Goal: Task Accomplishment & Management: Use online tool/utility

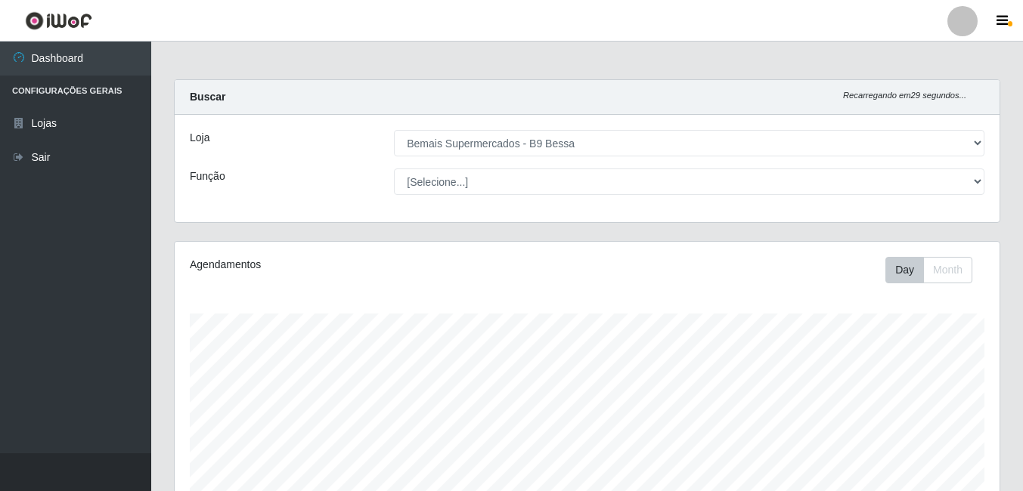
select select "410"
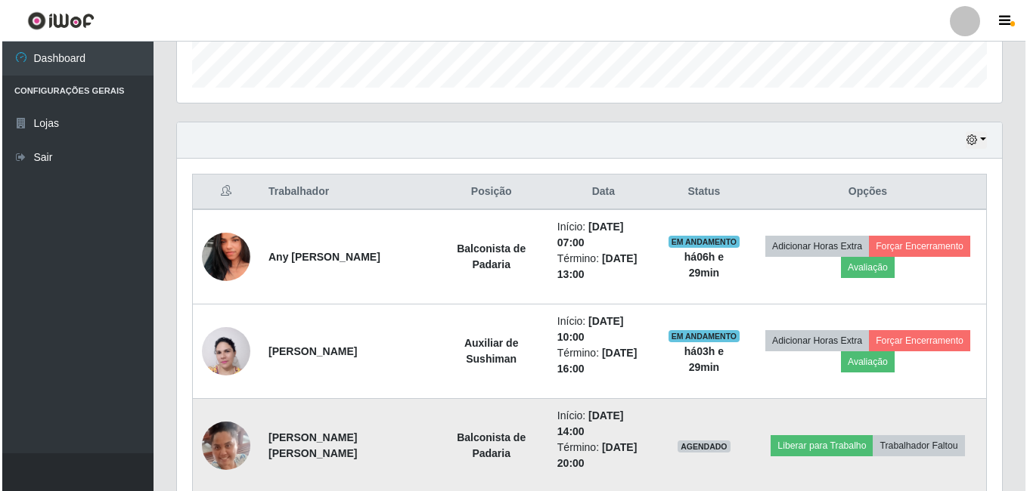
scroll to position [470, 0]
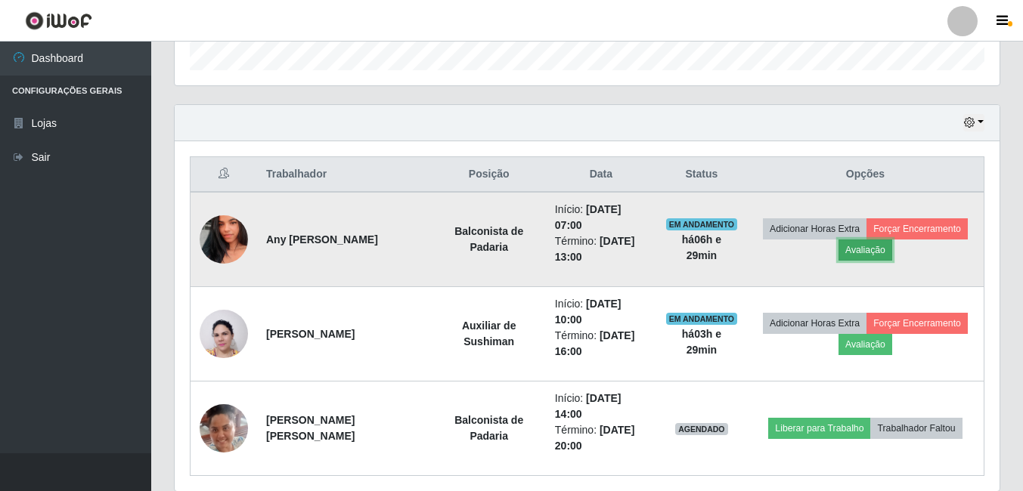
click at [864, 254] on button "Avaliação" at bounding box center [865, 250] width 54 height 21
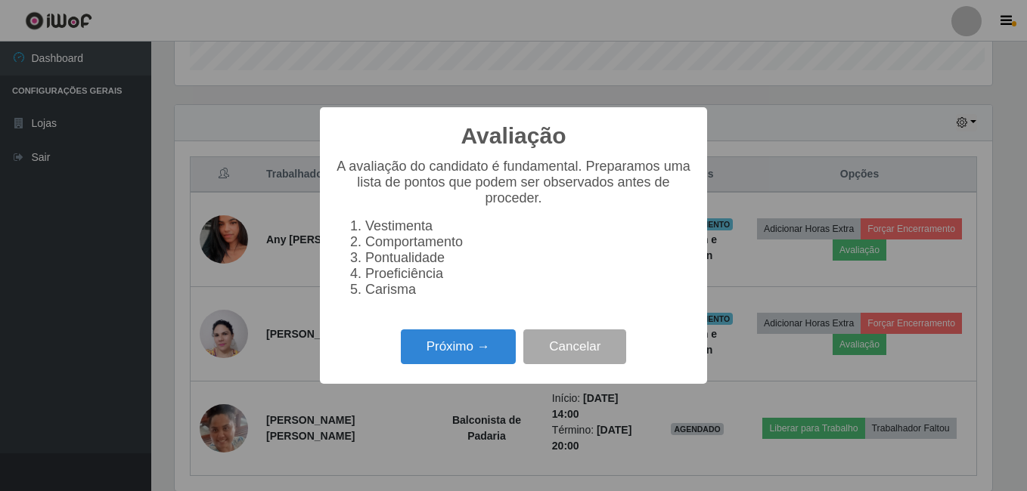
scroll to position [314, 817]
click at [474, 355] on button "Próximo →" at bounding box center [458, 348] width 115 height 36
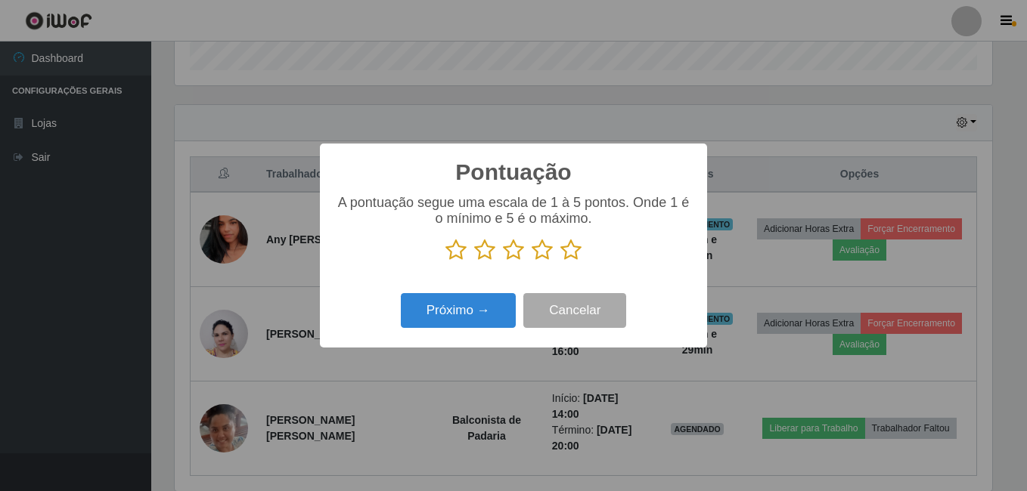
click at [576, 248] on icon at bounding box center [570, 250] width 21 height 23
click at [560, 262] on input "radio" at bounding box center [560, 262] width 0 height 0
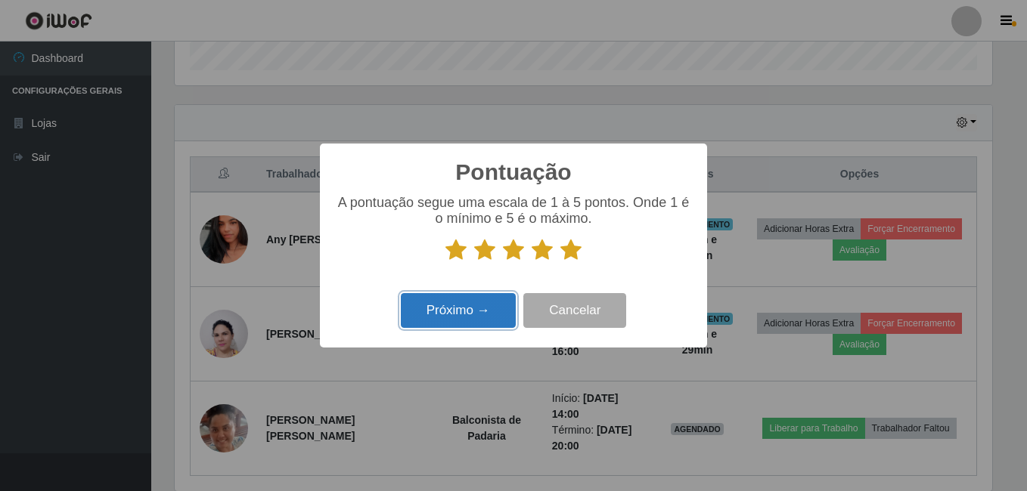
click at [443, 327] on button "Próximo →" at bounding box center [458, 311] width 115 height 36
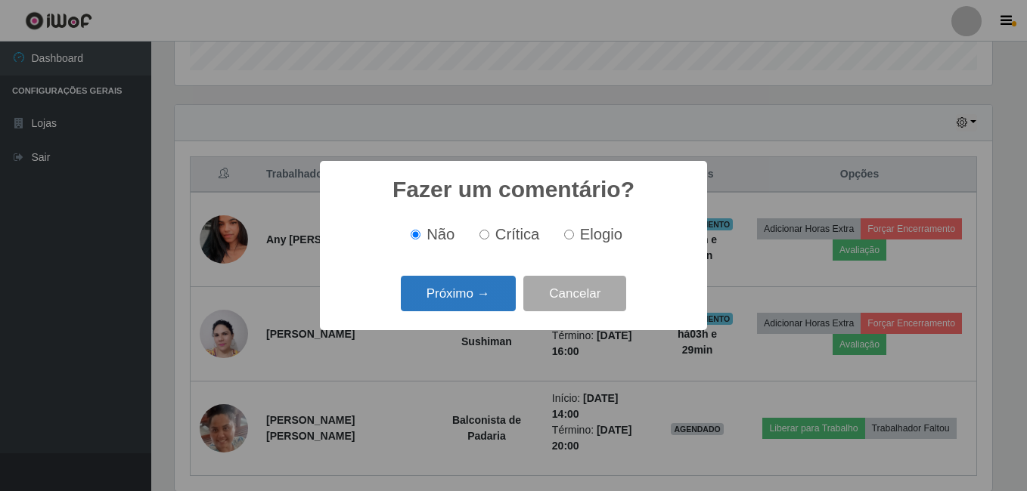
click at [451, 308] on button "Próximo →" at bounding box center [458, 294] width 115 height 36
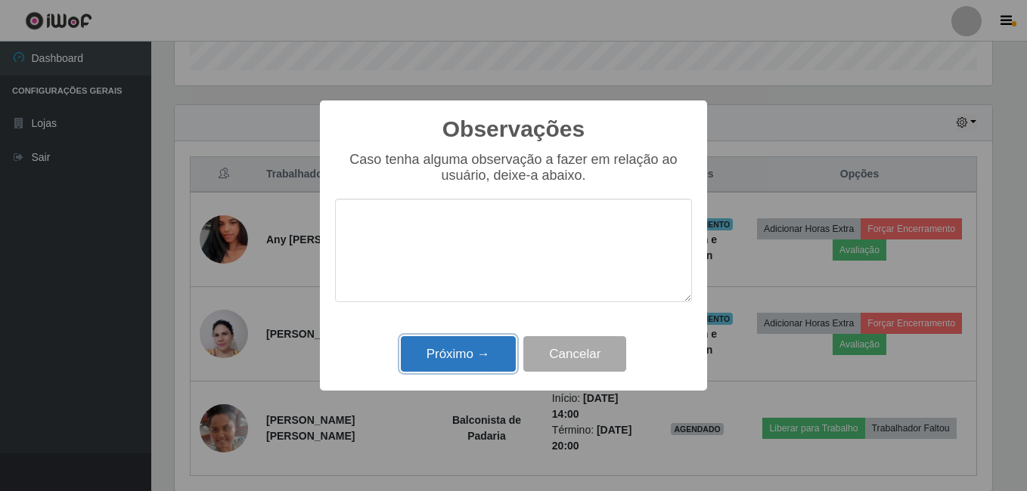
click at [451, 366] on button "Próximo →" at bounding box center [458, 354] width 115 height 36
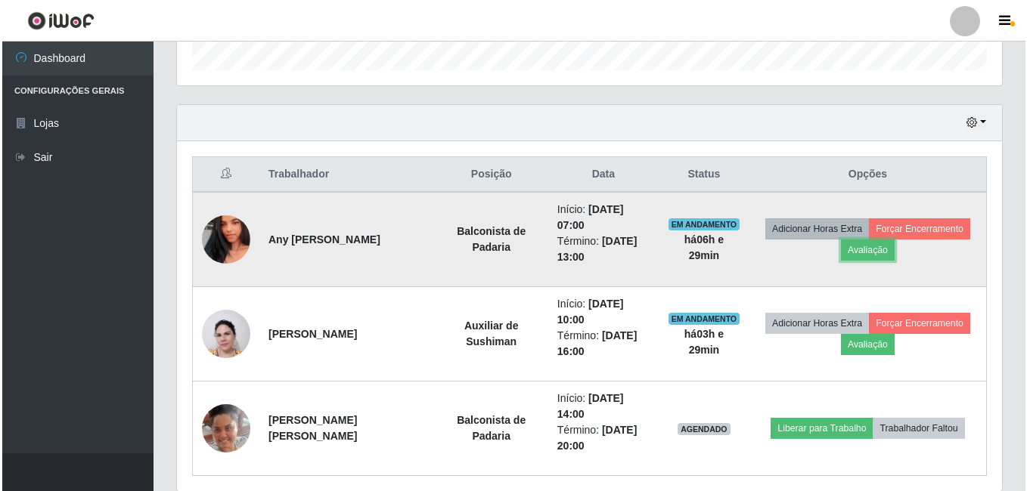
scroll to position [314, 825]
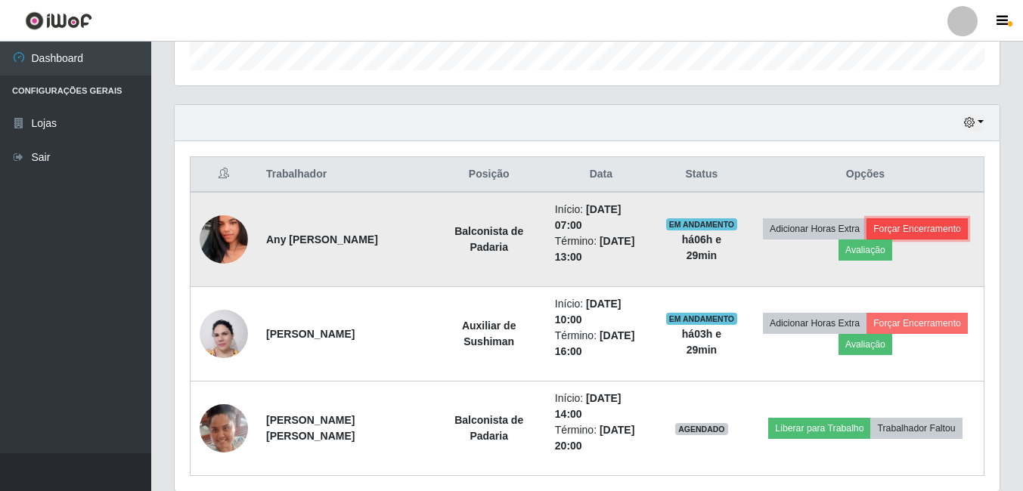
click at [956, 224] on button "Forçar Encerramento" at bounding box center [916, 228] width 101 height 21
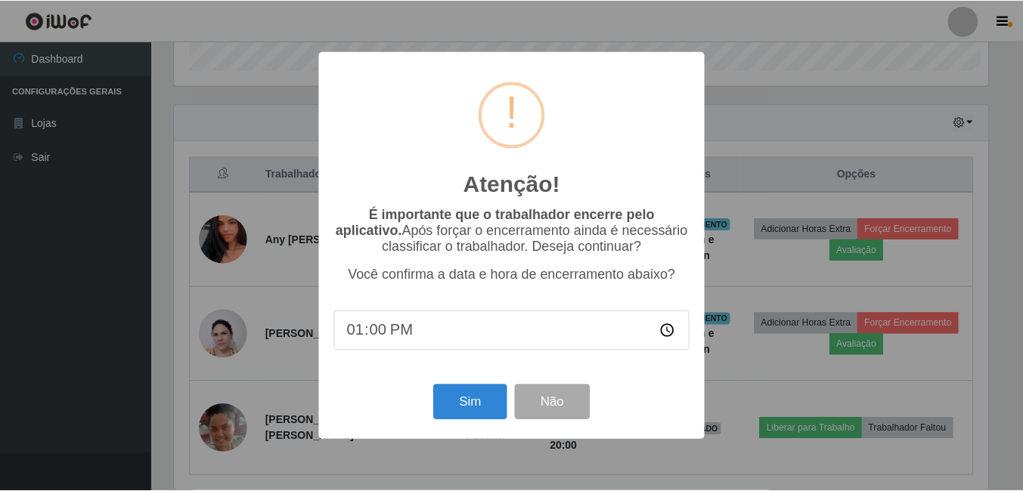
scroll to position [314, 817]
click at [448, 406] on button "Sim" at bounding box center [471, 403] width 73 height 36
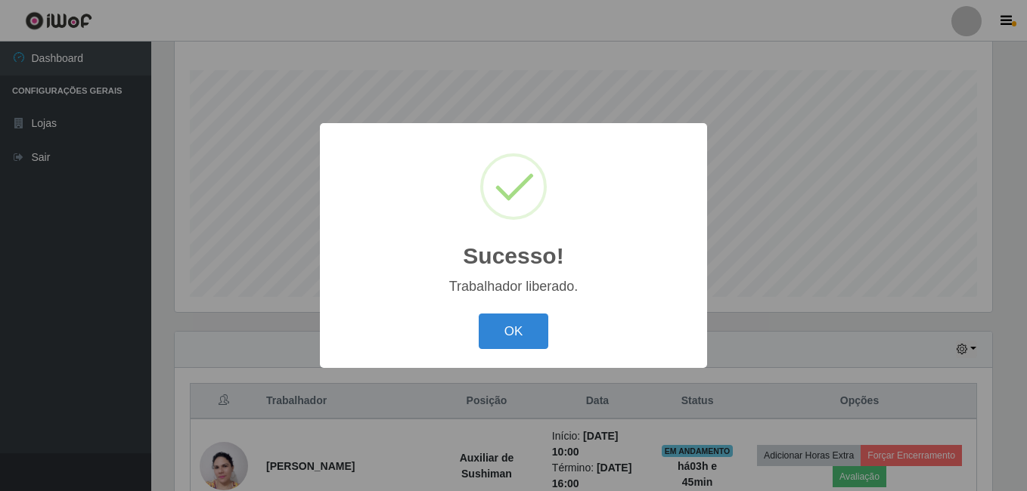
click at [479, 314] on button "OK" at bounding box center [514, 332] width 70 height 36
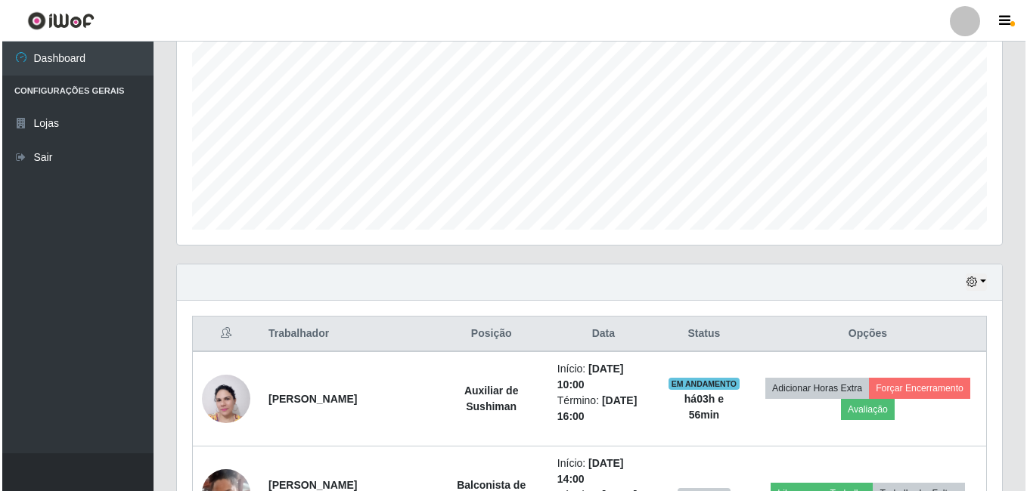
scroll to position [432, 0]
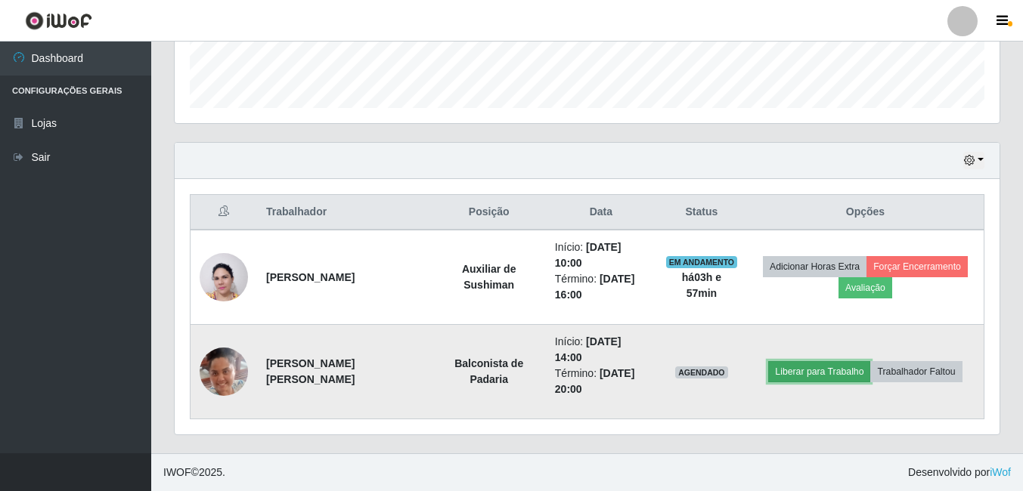
click at [809, 369] on button "Liberar para Trabalho" at bounding box center [819, 371] width 102 height 21
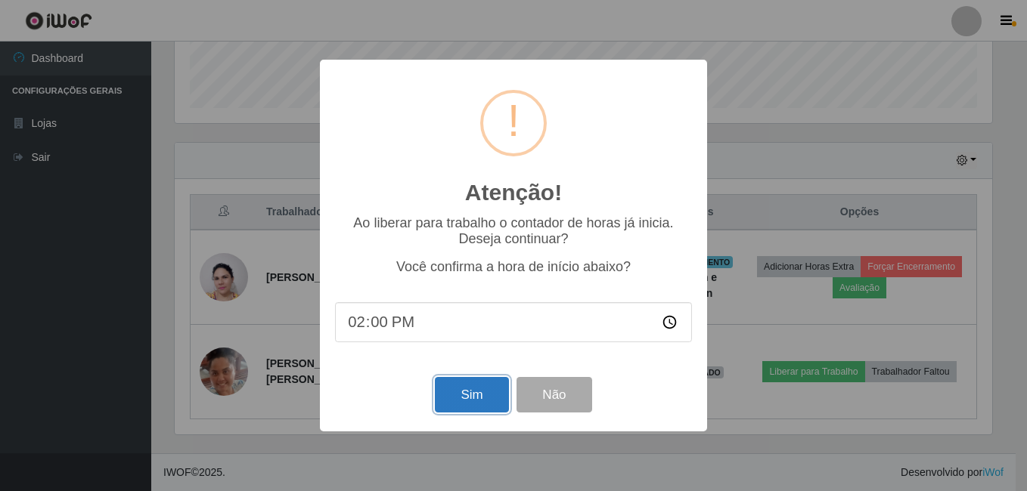
click at [499, 395] on button "Sim" at bounding box center [471, 395] width 73 height 36
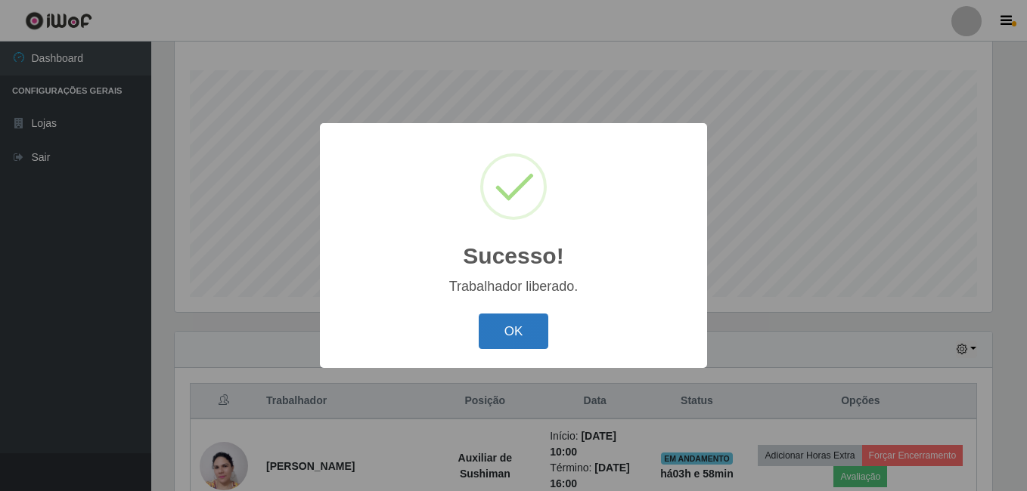
drag, startPoint x: 523, startPoint y: 324, endPoint x: 527, endPoint y: 308, distance: 15.6
click at [523, 324] on button "OK" at bounding box center [514, 332] width 70 height 36
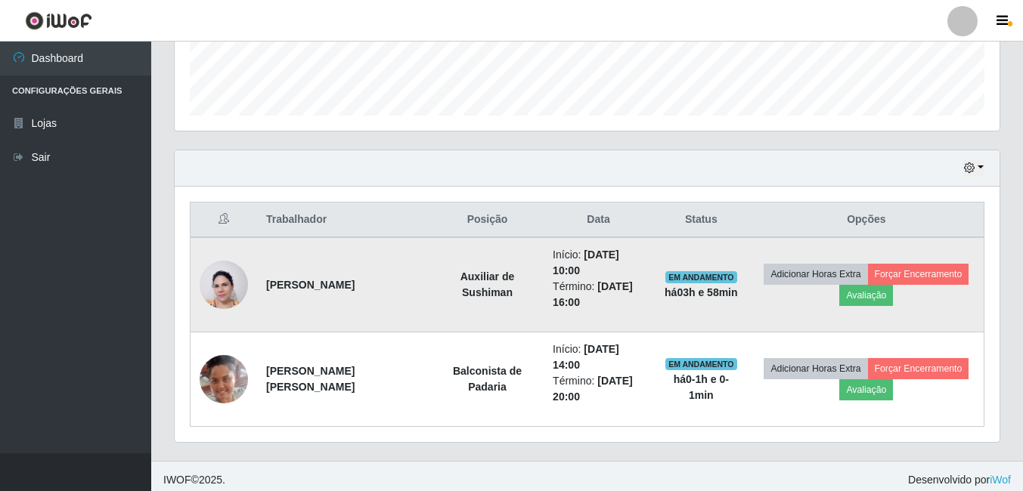
scroll to position [432, 0]
